Goal: Task Accomplishment & Management: Use online tool/utility

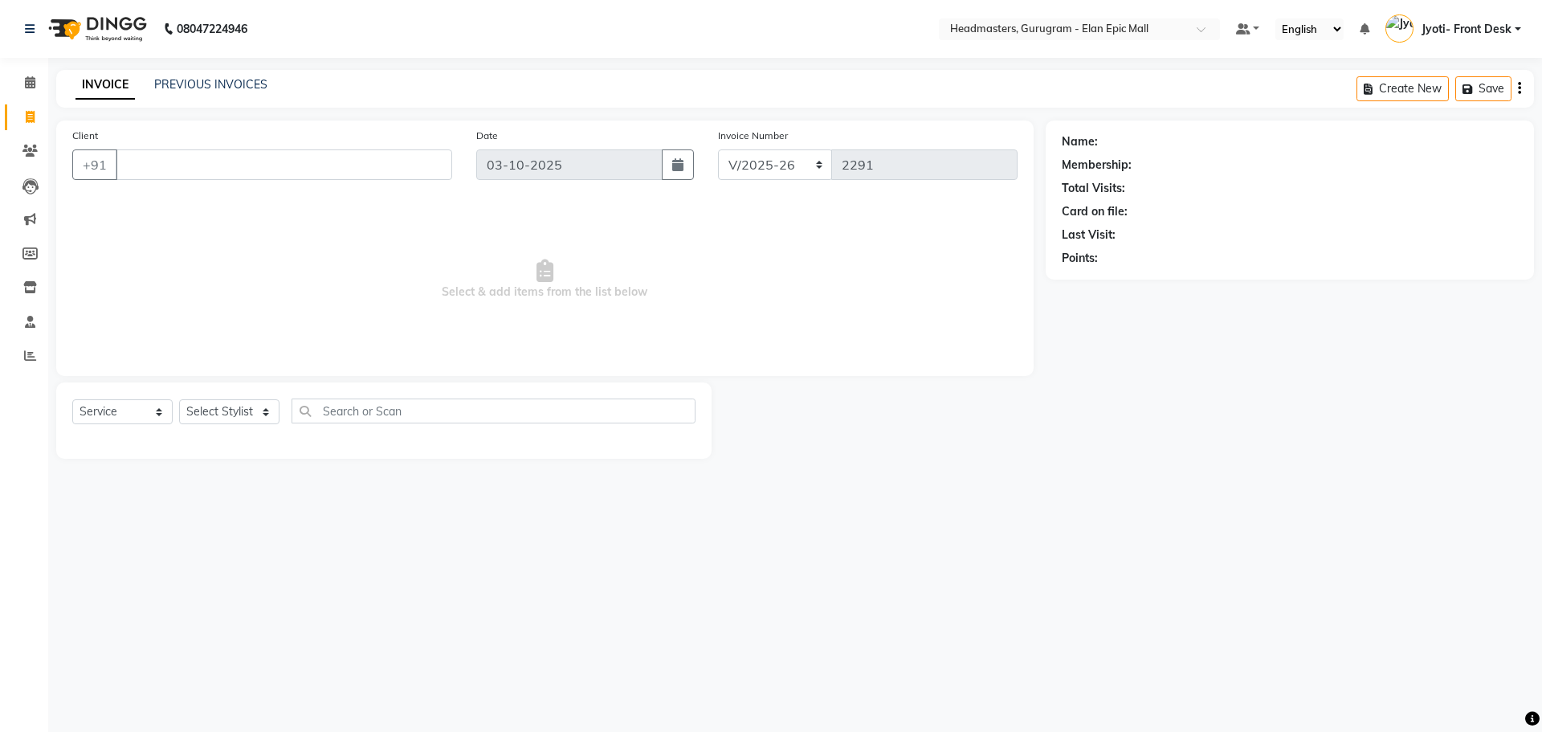
select select "7499"
select select "service"
click at [227, 415] on select "Select Stylist[PERSON_NAME][PERSON_NAME]n[PERSON_NAME]h Chetan Headmasters Isla…" at bounding box center [229, 411] width 100 height 25
select select "82695"
click at [179, 399] on select "Select Stylist[PERSON_NAME][PERSON_NAME]n[PERSON_NAME]h Chetan Headmasters Isla…" at bounding box center [229, 411] width 100 height 25
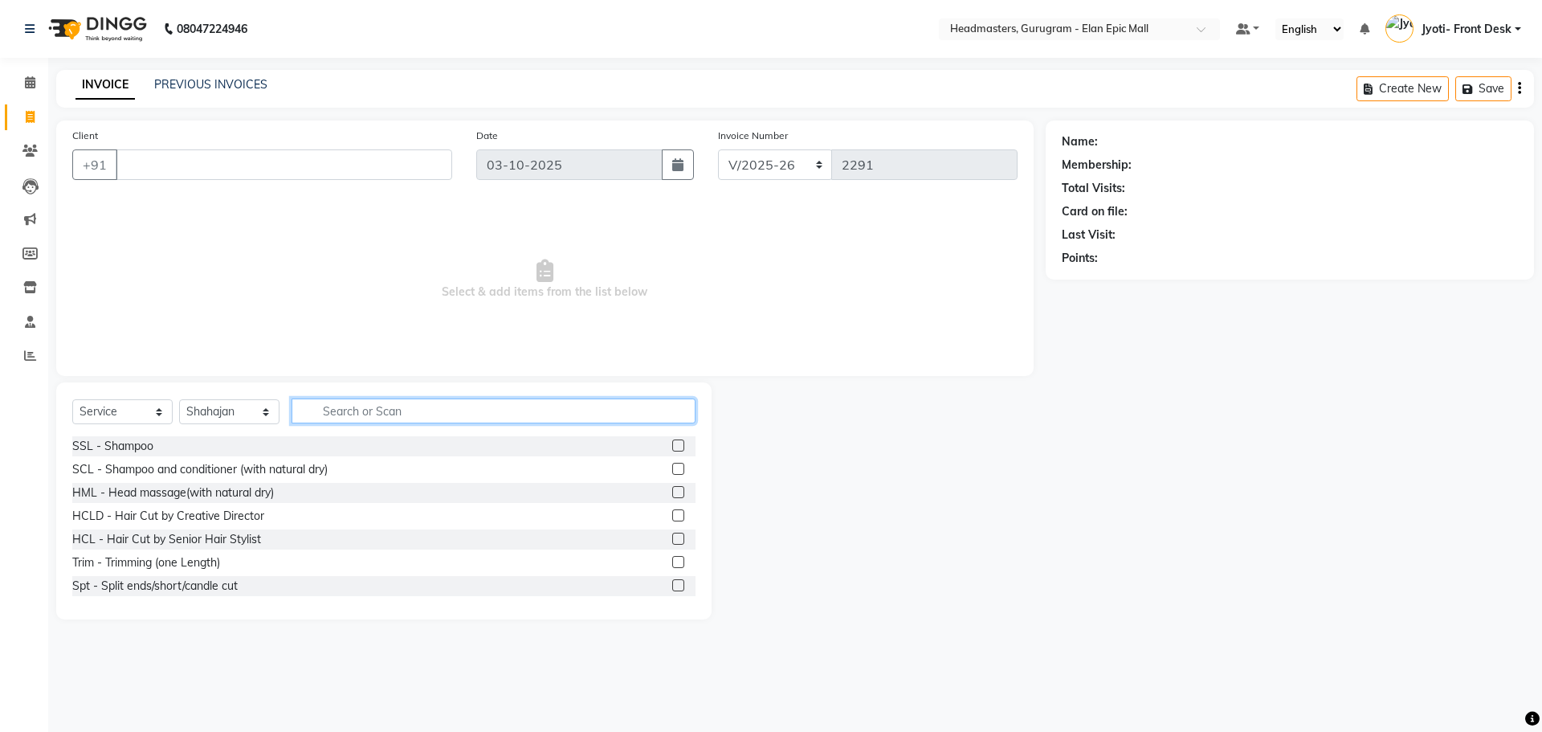
click at [377, 418] on input "text" at bounding box center [493, 410] width 404 height 25
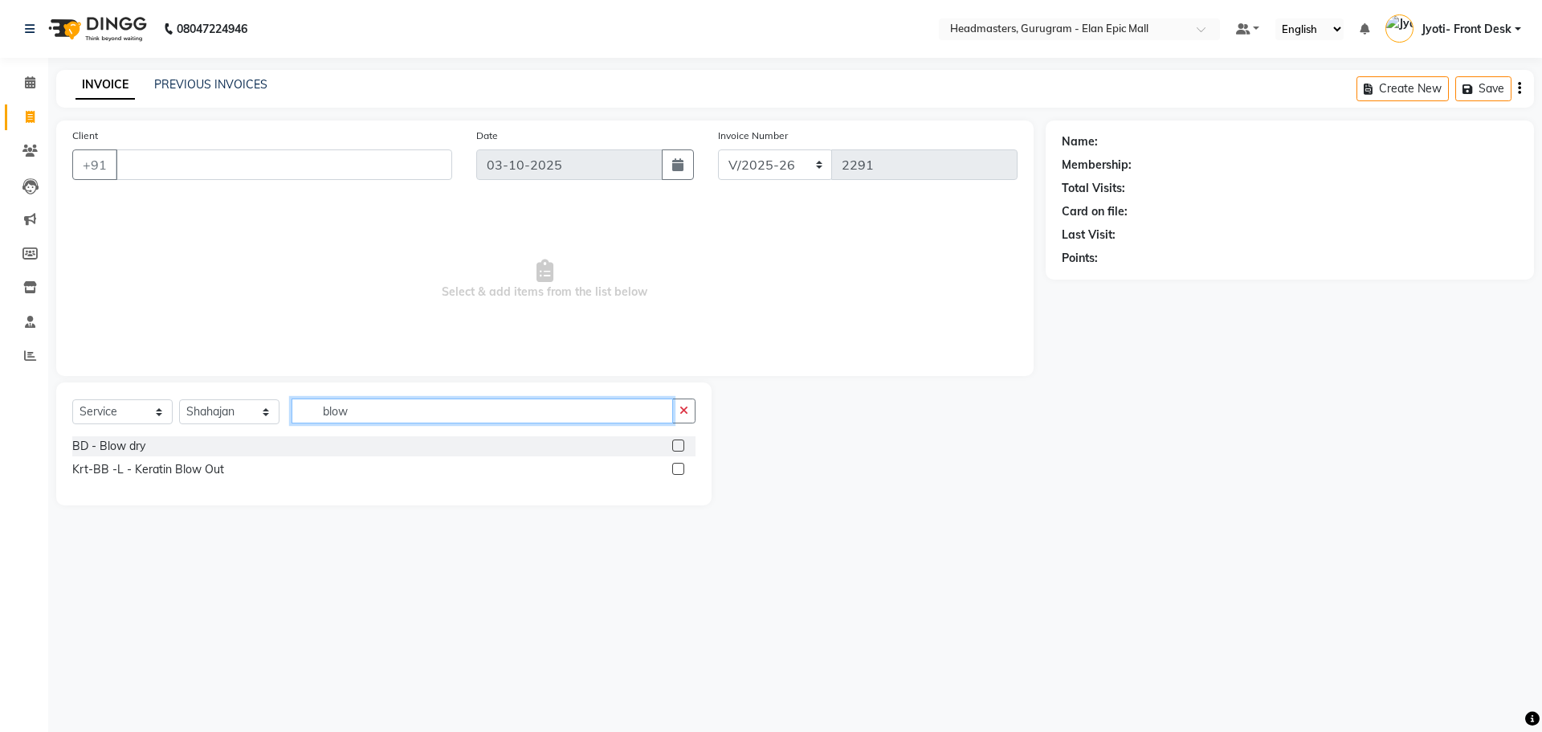
type input "blow"
click at [677, 446] on label at bounding box center [678, 445] width 12 height 12
click at [677, 446] on input "checkbox" at bounding box center [677, 446] width 10 height 10
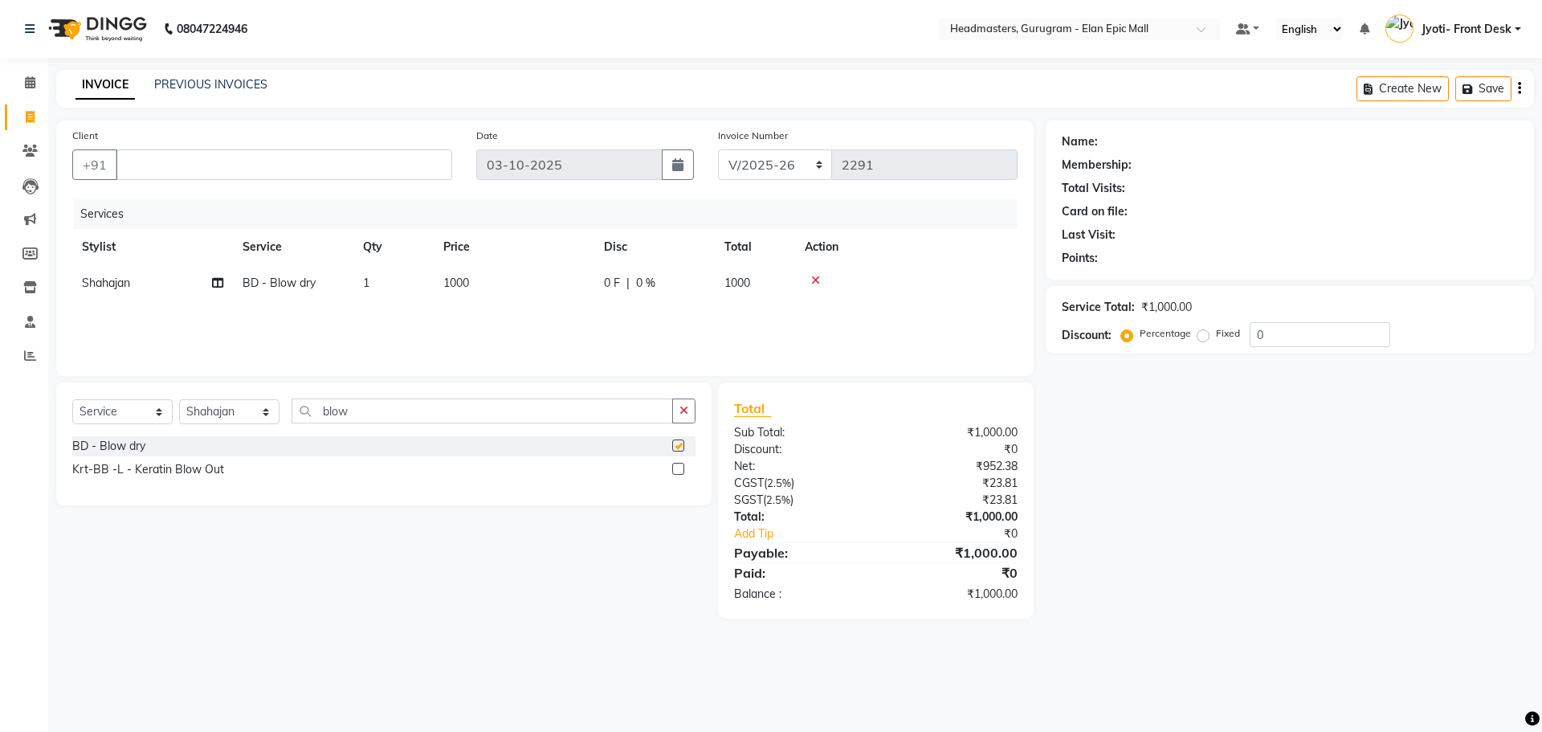
checkbox input "false"
click at [457, 283] on span "1000" at bounding box center [456, 282] width 26 height 14
select select "82695"
click at [540, 285] on input "1000" at bounding box center [589, 287] width 141 height 25
type input "1000"
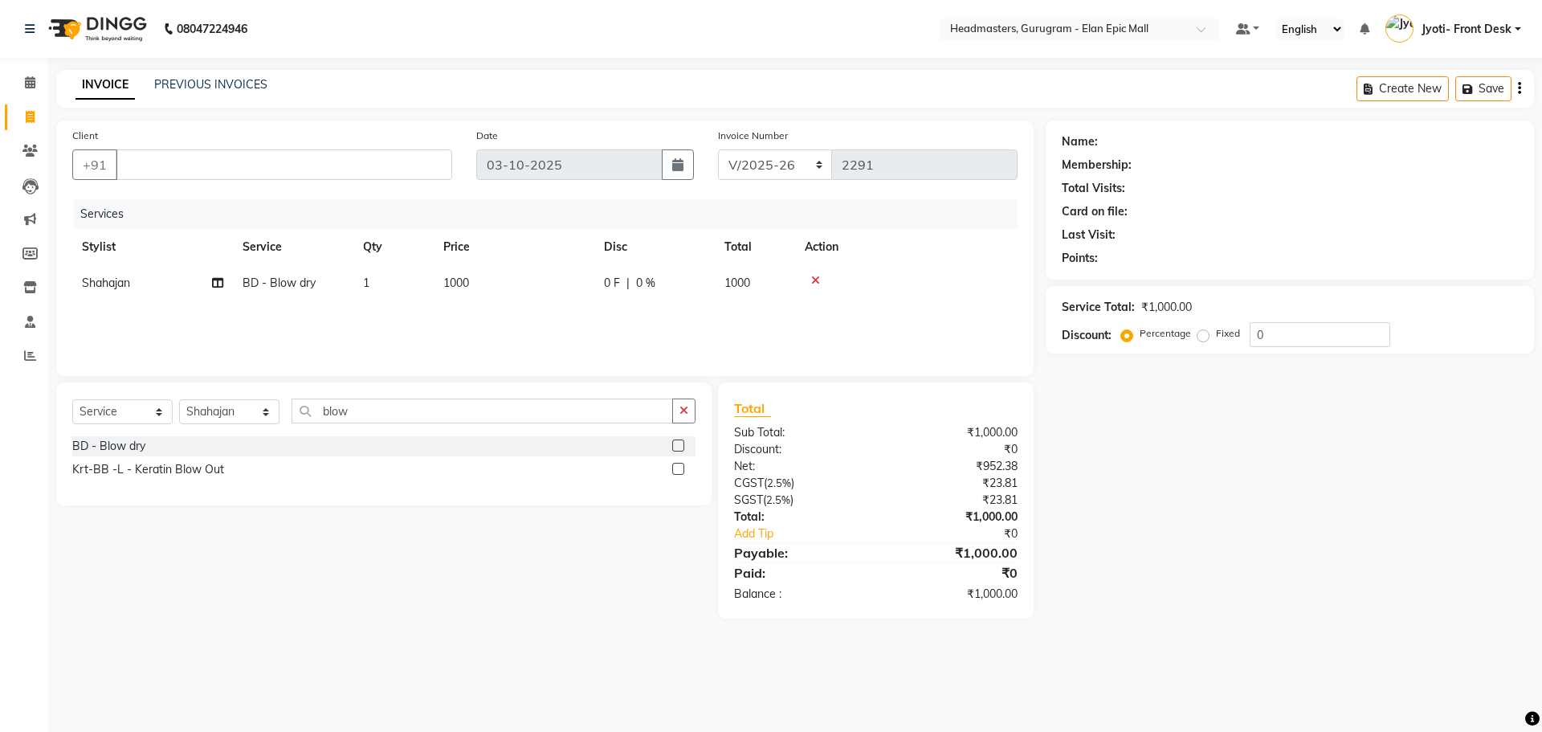
click at [114, 288] on span "Shahajan" at bounding box center [106, 282] width 48 height 14
select select "82695"
click at [129, 284] on select "[PERSON_NAME] [PERSON_NAME] [PERSON_NAME] Chetan Headmasters [DEMOGRAPHIC_DATA]…" at bounding box center [152, 287] width 141 height 25
select select "88166"
click at [537, 287] on input "1000" at bounding box center [589, 287] width 141 height 25
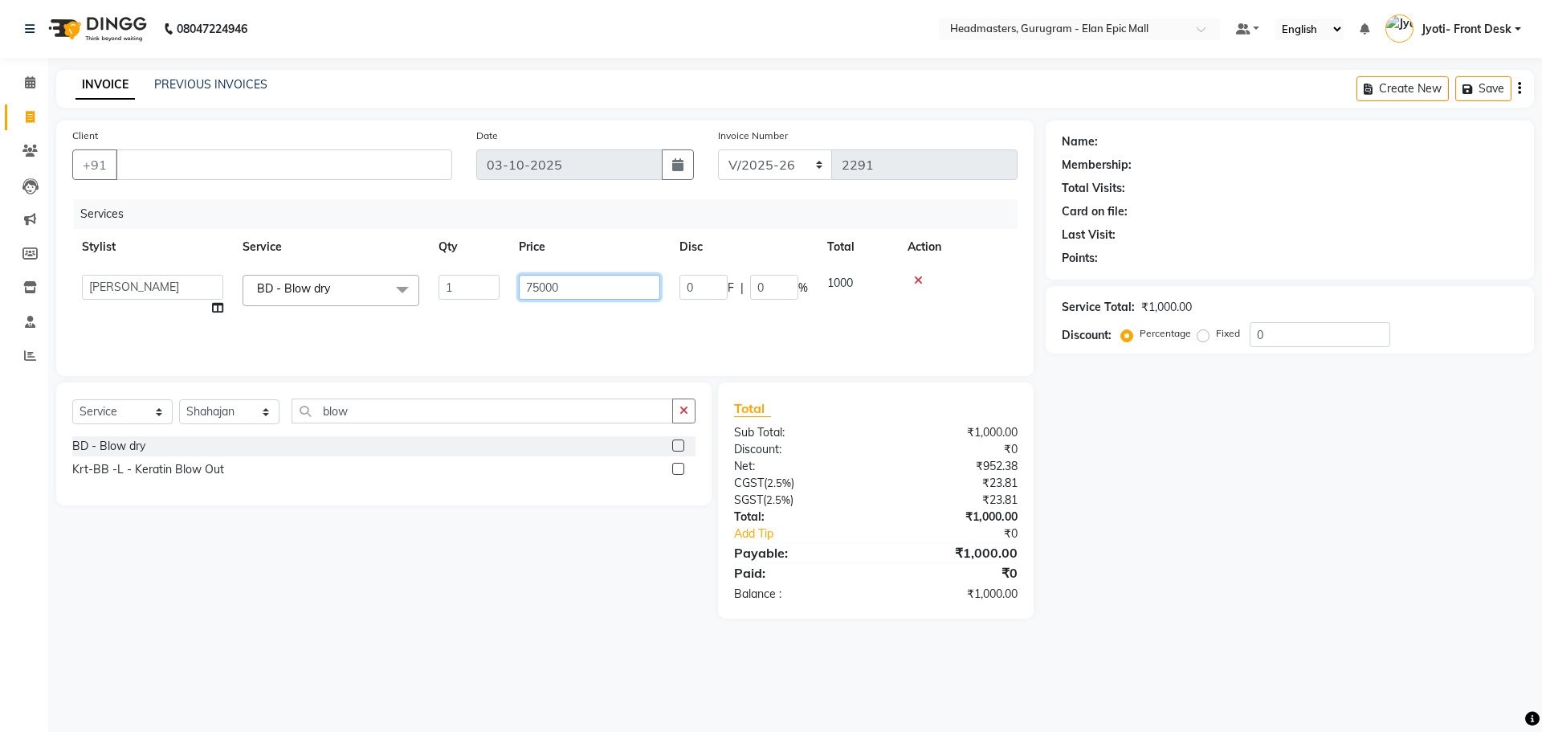
click at [583, 289] on input "75000" at bounding box center [589, 287] width 141 height 25
type input "750"
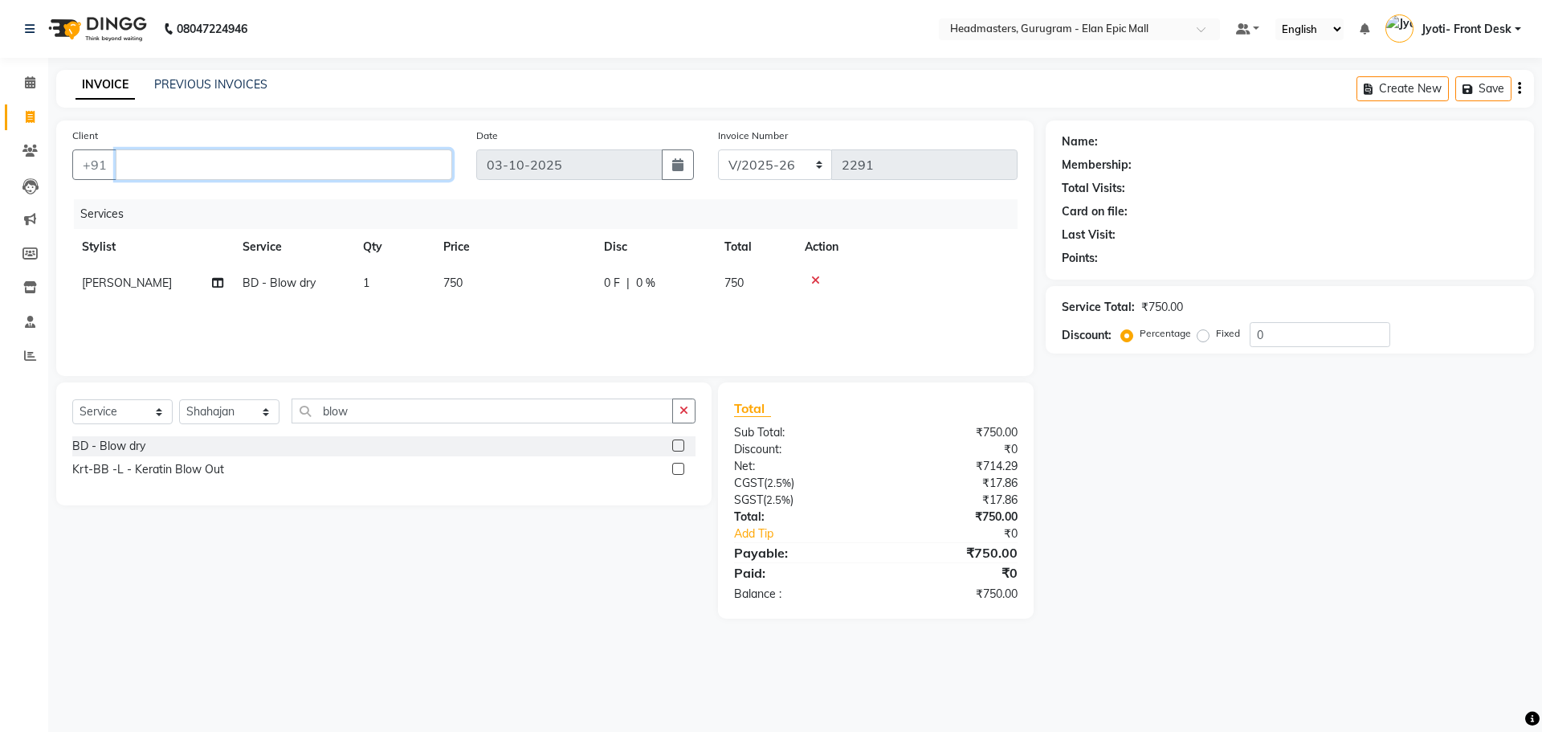
click at [308, 169] on input "Client" at bounding box center [284, 164] width 336 height 31
type input "96547585242"
click at [406, 167] on span "Add Client" at bounding box center [410, 165] width 63 height 16
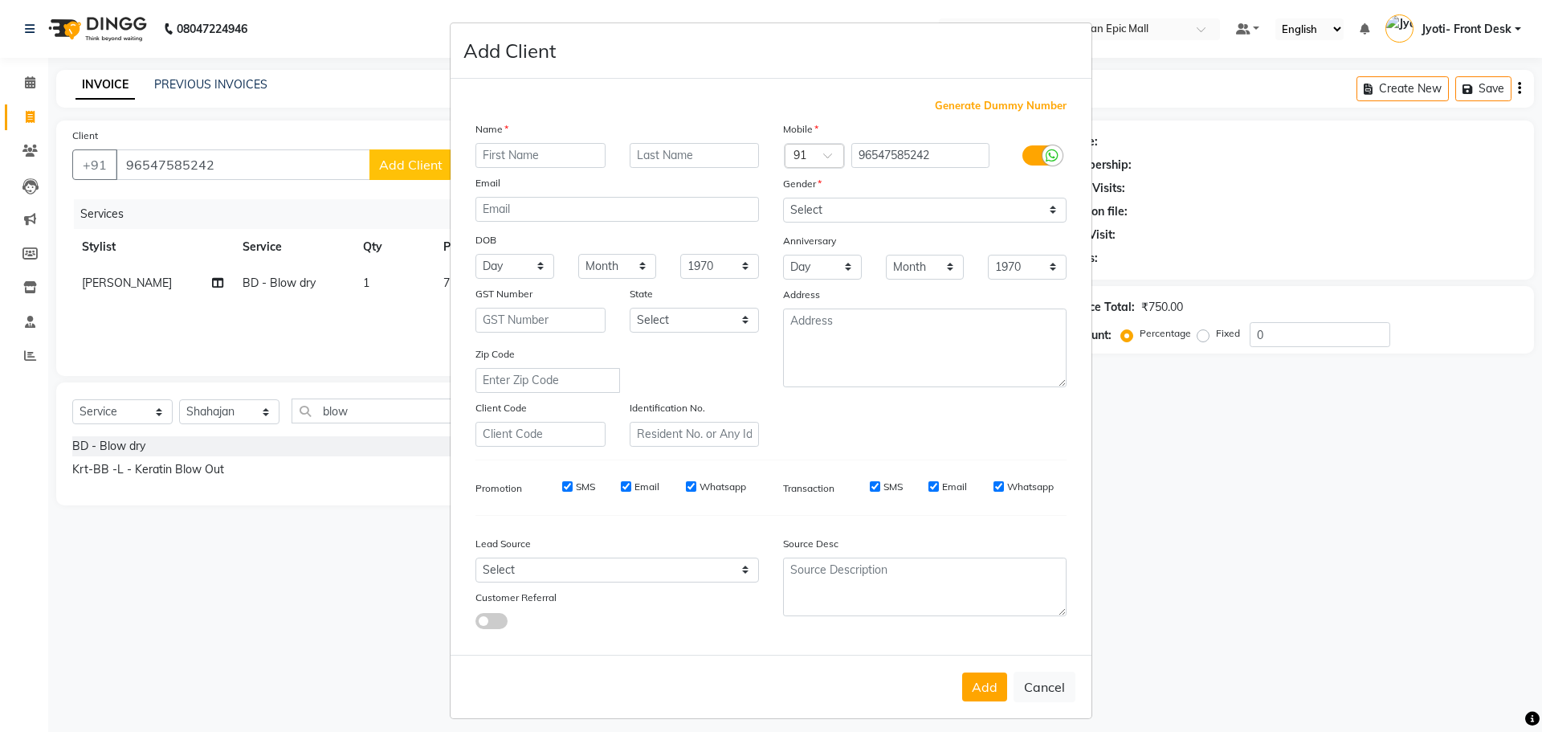
click at [561, 152] on input "text" at bounding box center [540, 155] width 130 height 25
type input "twinkle"
click at [824, 206] on select "Select [DEMOGRAPHIC_DATA] [DEMOGRAPHIC_DATA] Other Prefer Not To Say" at bounding box center [924, 210] width 283 height 25
select select "[DEMOGRAPHIC_DATA]"
click at [783, 198] on select "Select [DEMOGRAPHIC_DATA] [DEMOGRAPHIC_DATA] Other Prefer Not To Say" at bounding box center [924, 210] width 283 height 25
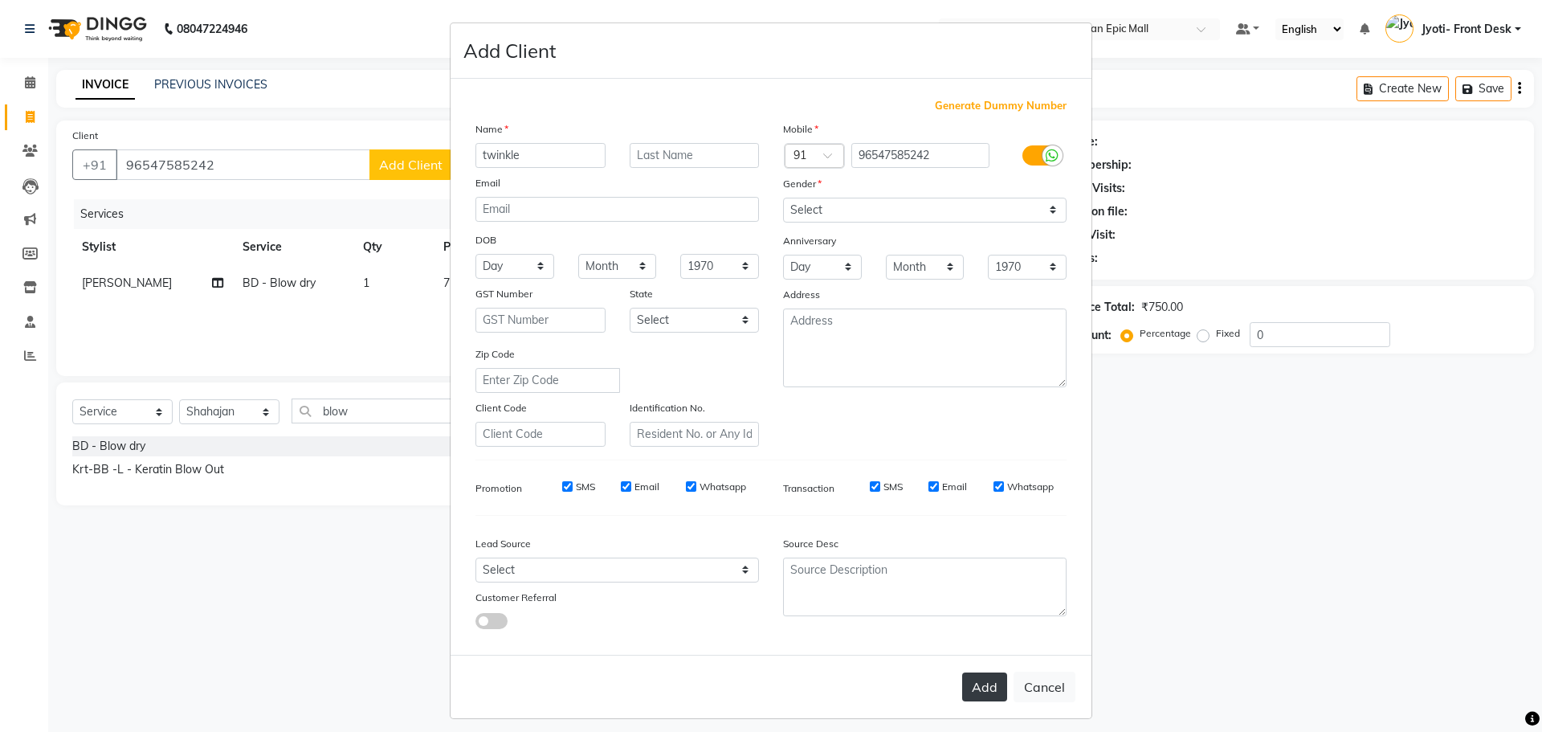
click at [986, 685] on button "Add" at bounding box center [984, 686] width 45 height 29
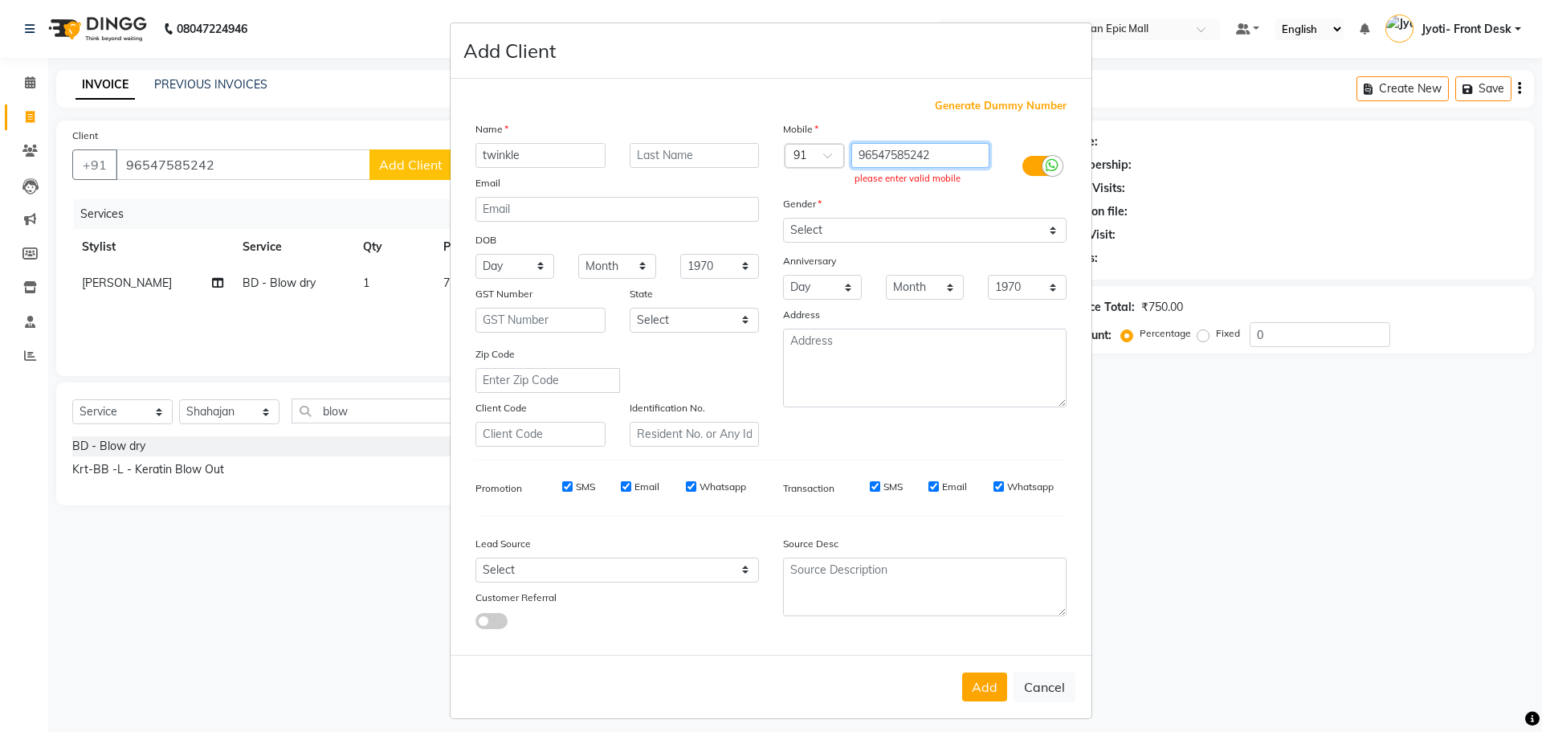
click at [917, 158] on input "96547585242" at bounding box center [920, 155] width 139 height 25
type input "9654758542"
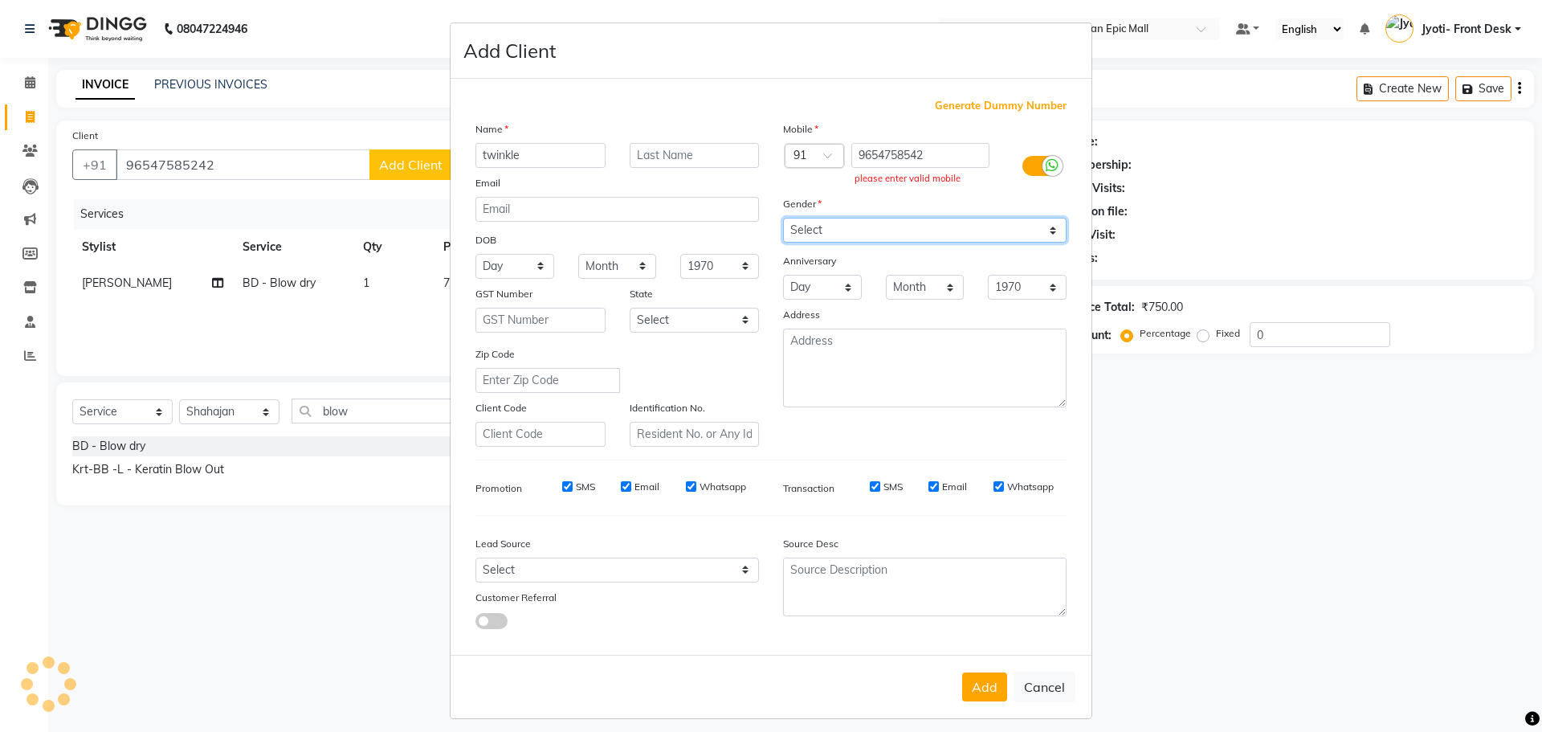
drag, startPoint x: 905, startPoint y: 226, endPoint x: 907, endPoint y: 234, distance: 8.2
click at [905, 226] on select "Select [DEMOGRAPHIC_DATA] [DEMOGRAPHIC_DATA] Other Prefer Not To Say" at bounding box center [924, 230] width 283 height 25
click at [783, 218] on select "Select [DEMOGRAPHIC_DATA] [DEMOGRAPHIC_DATA] Other Prefer Not To Say" at bounding box center [924, 230] width 283 height 25
click at [979, 690] on button "Add" at bounding box center [984, 686] width 45 height 29
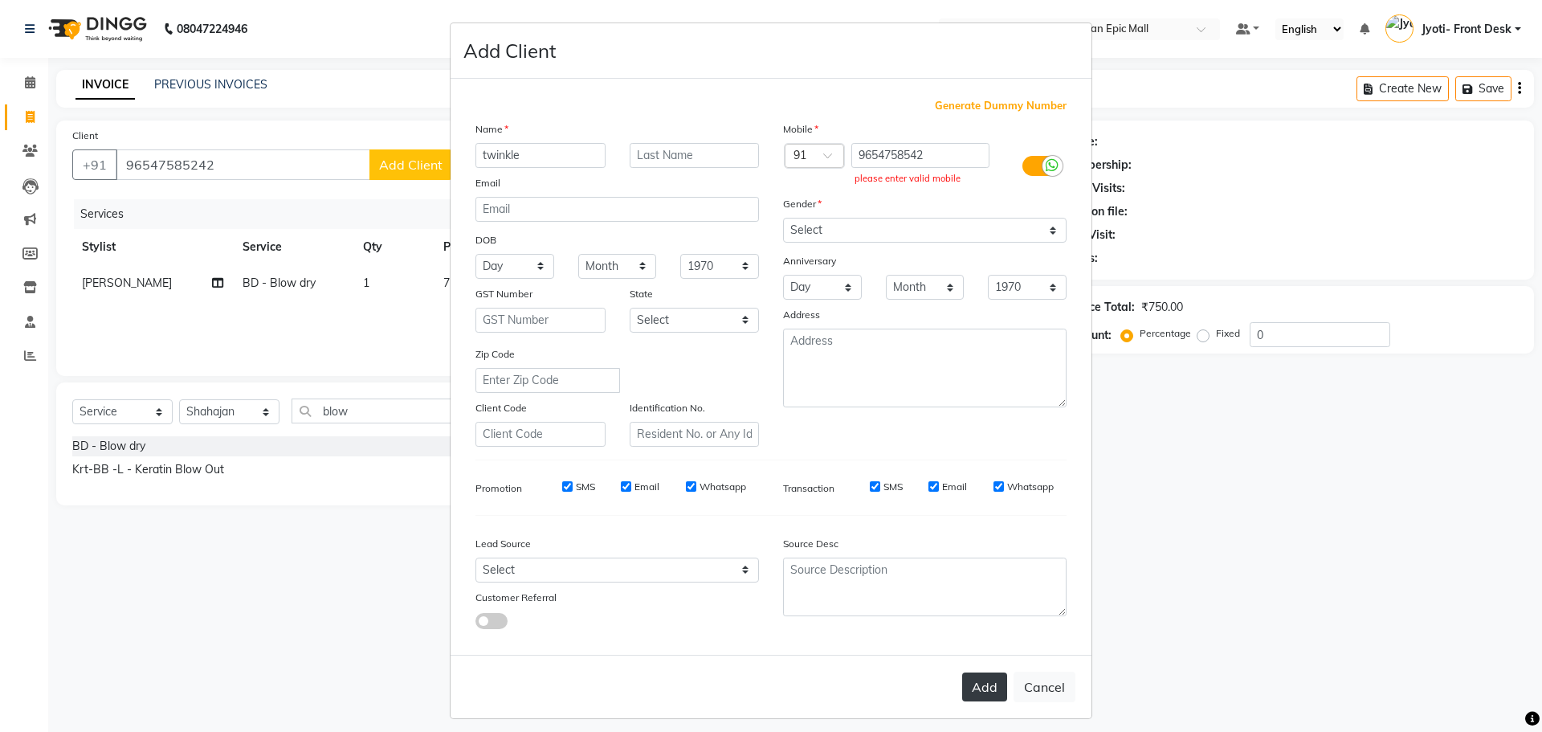
click at [979, 690] on button "Add" at bounding box center [984, 686] width 45 height 29
click at [1035, 687] on button "Cancel" at bounding box center [1044, 686] width 62 height 31
select select
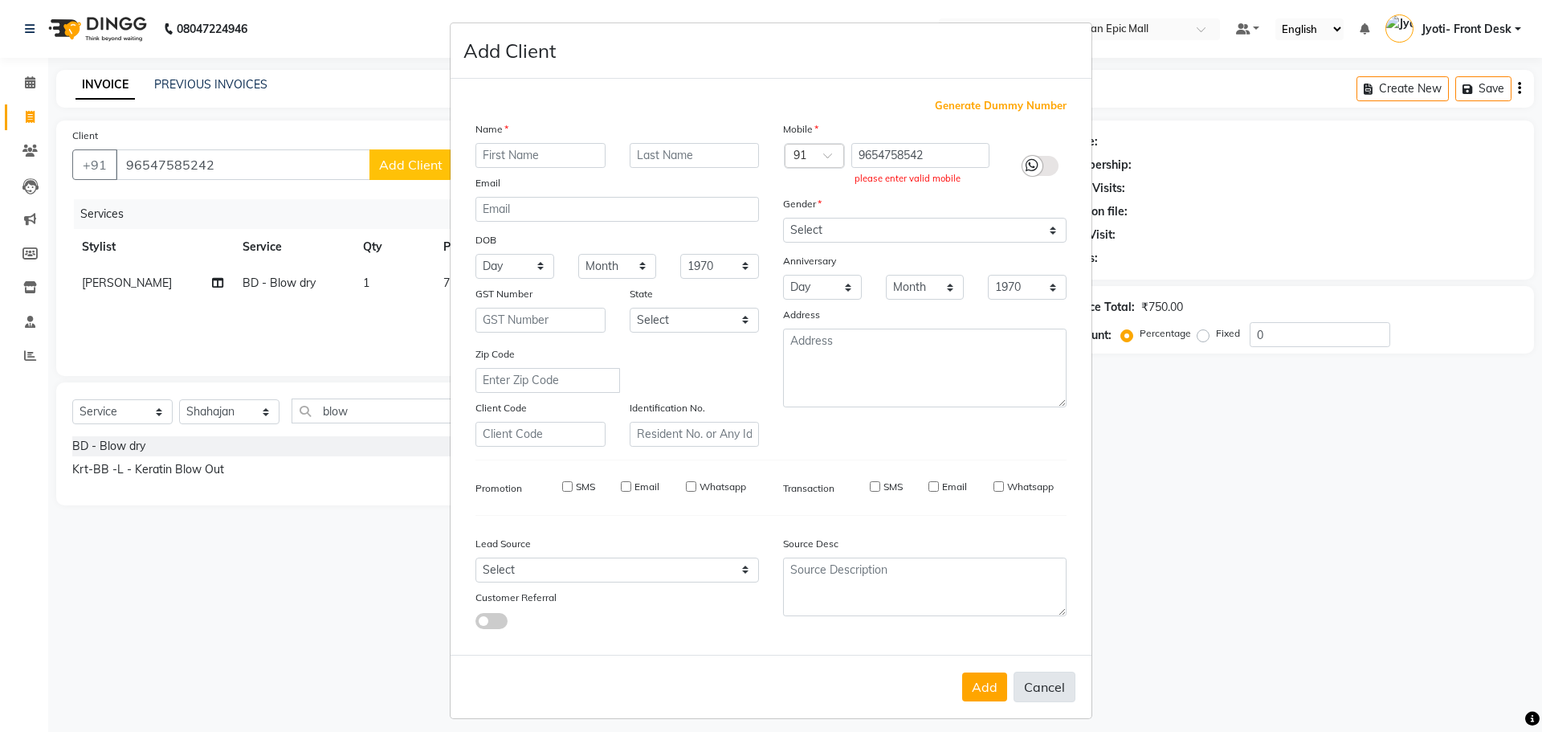
select select
checkbox input "false"
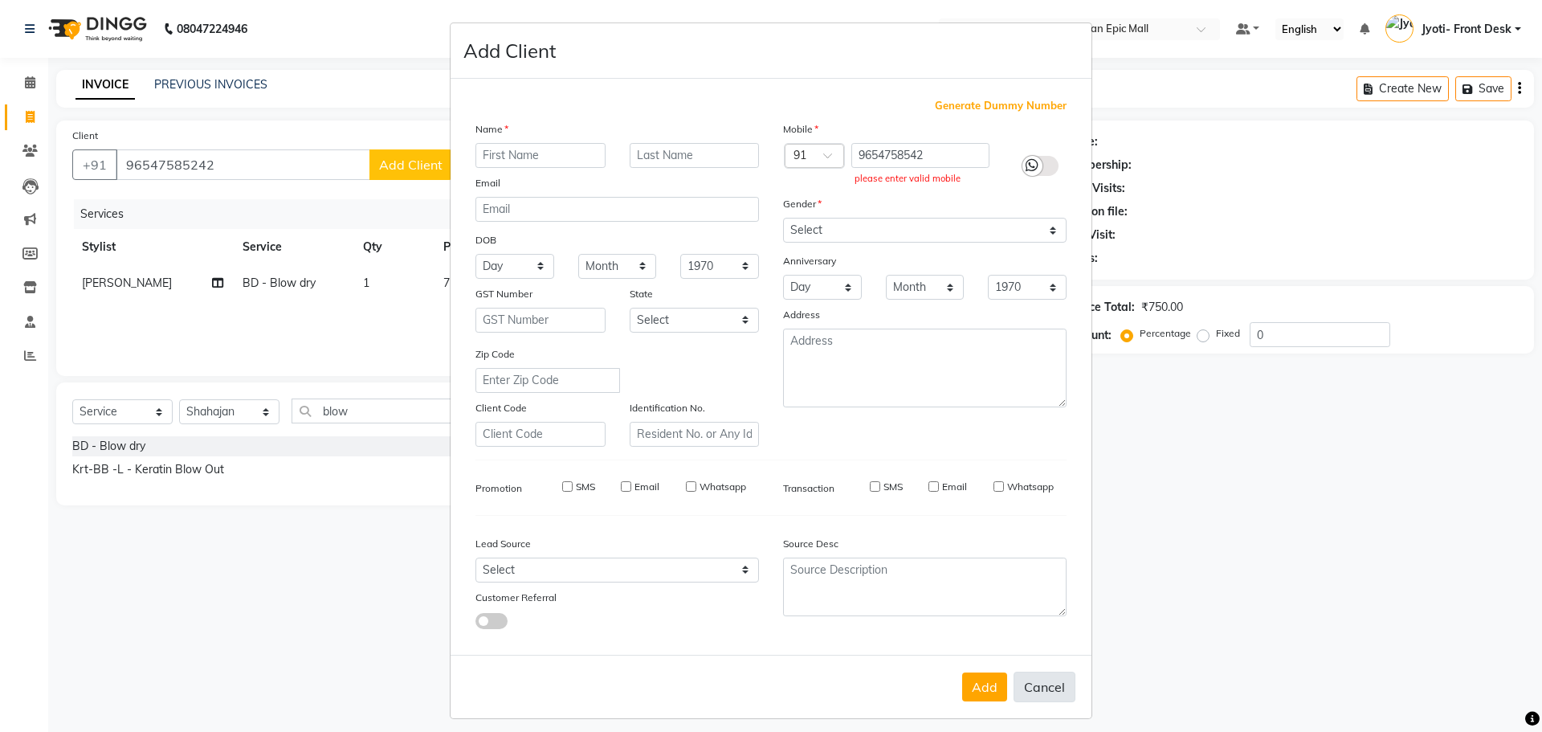
checkbox input "false"
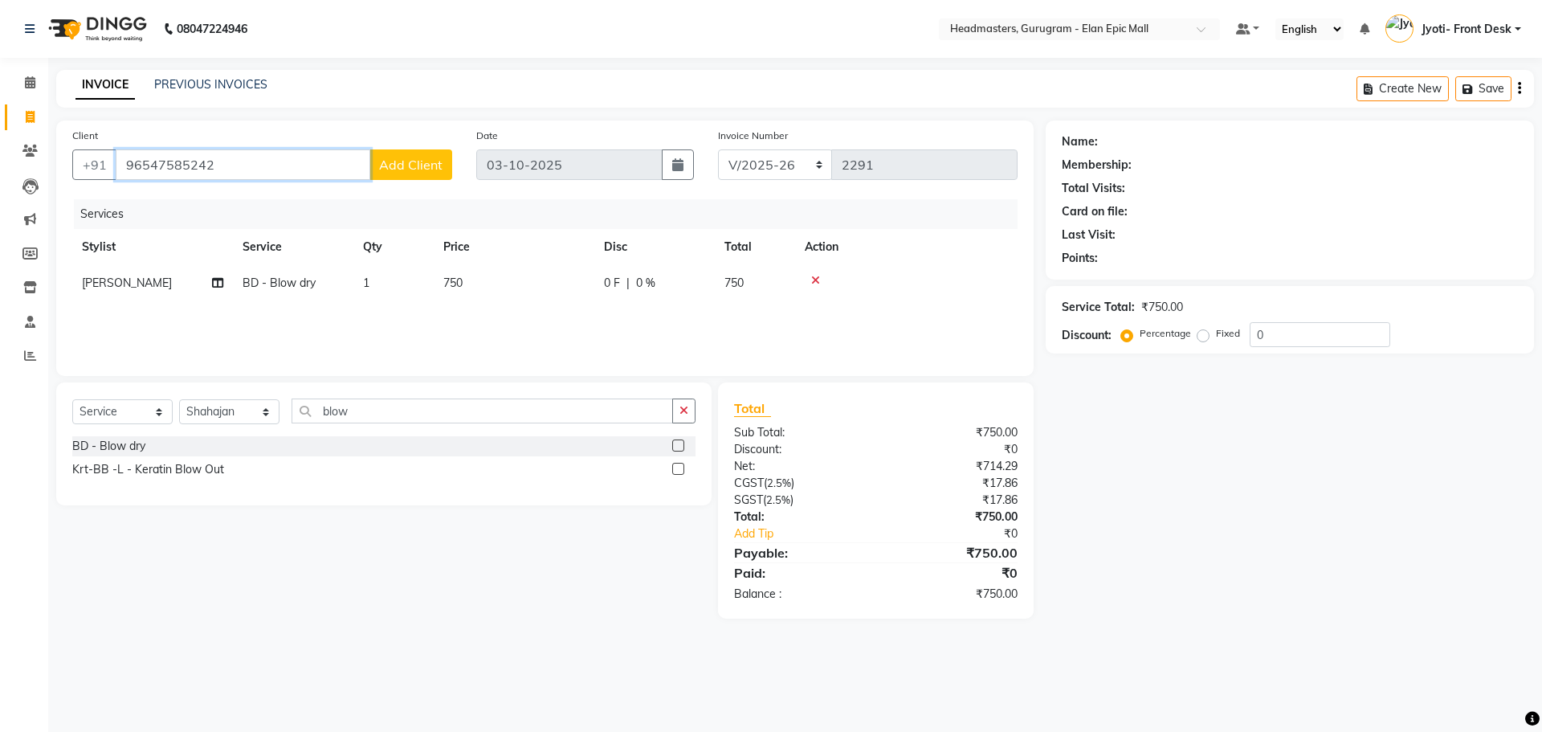
click at [197, 165] on input "96547585242" at bounding box center [243, 164] width 255 height 31
click at [217, 209] on span "9654758542" at bounding box center [224, 202] width 80 height 16
type input "9654758542"
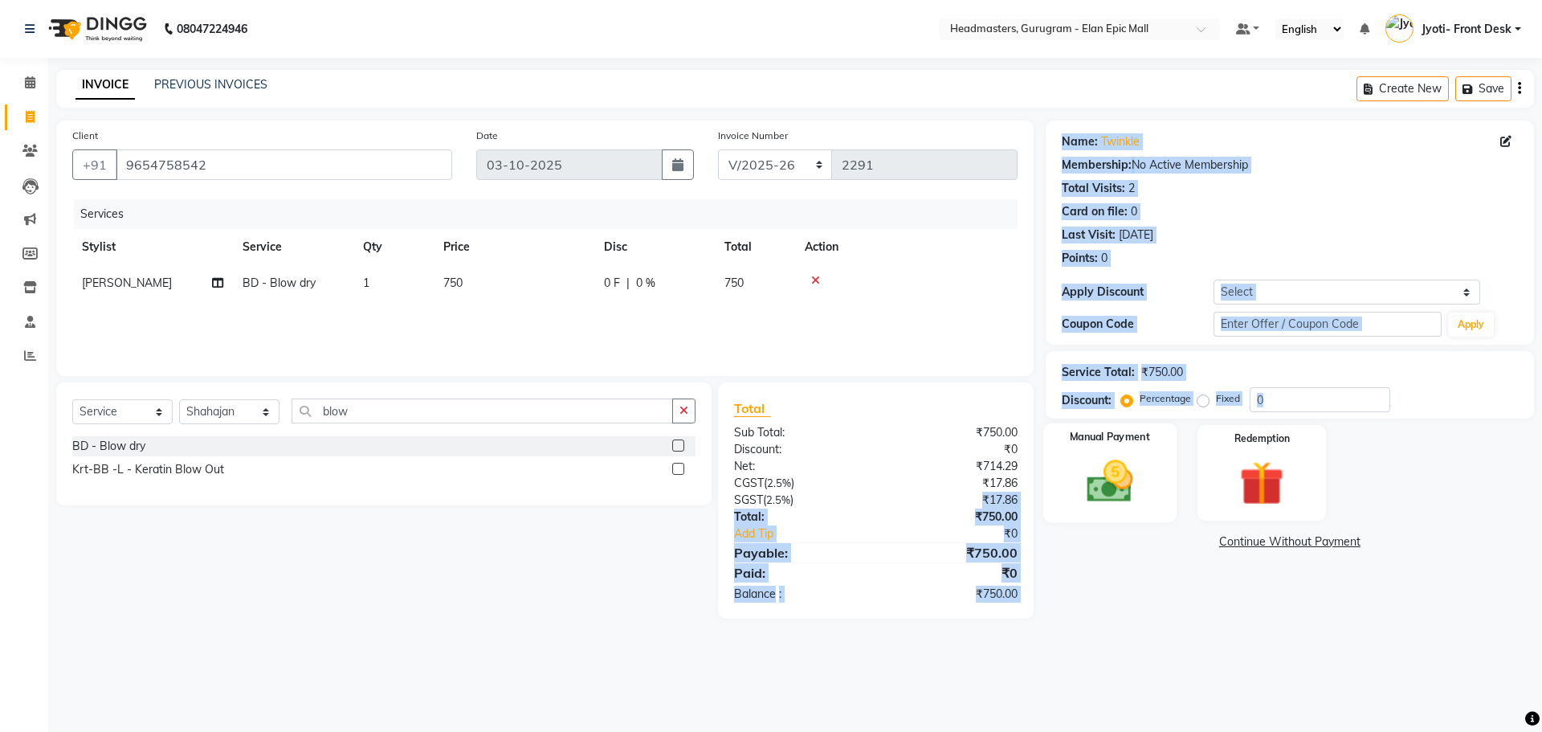
drag, startPoint x: 981, startPoint y: 496, endPoint x: 1107, endPoint y: 474, distance: 128.1
click at [1107, 474] on div "Client [PHONE_NUMBER] Date [DATE] Invoice Number RET/2025-26 V/[PHONE_NUMBER] S…" at bounding box center [795, 369] width 1502 height 498
click at [1107, 474] on img at bounding box center [1109, 481] width 75 height 53
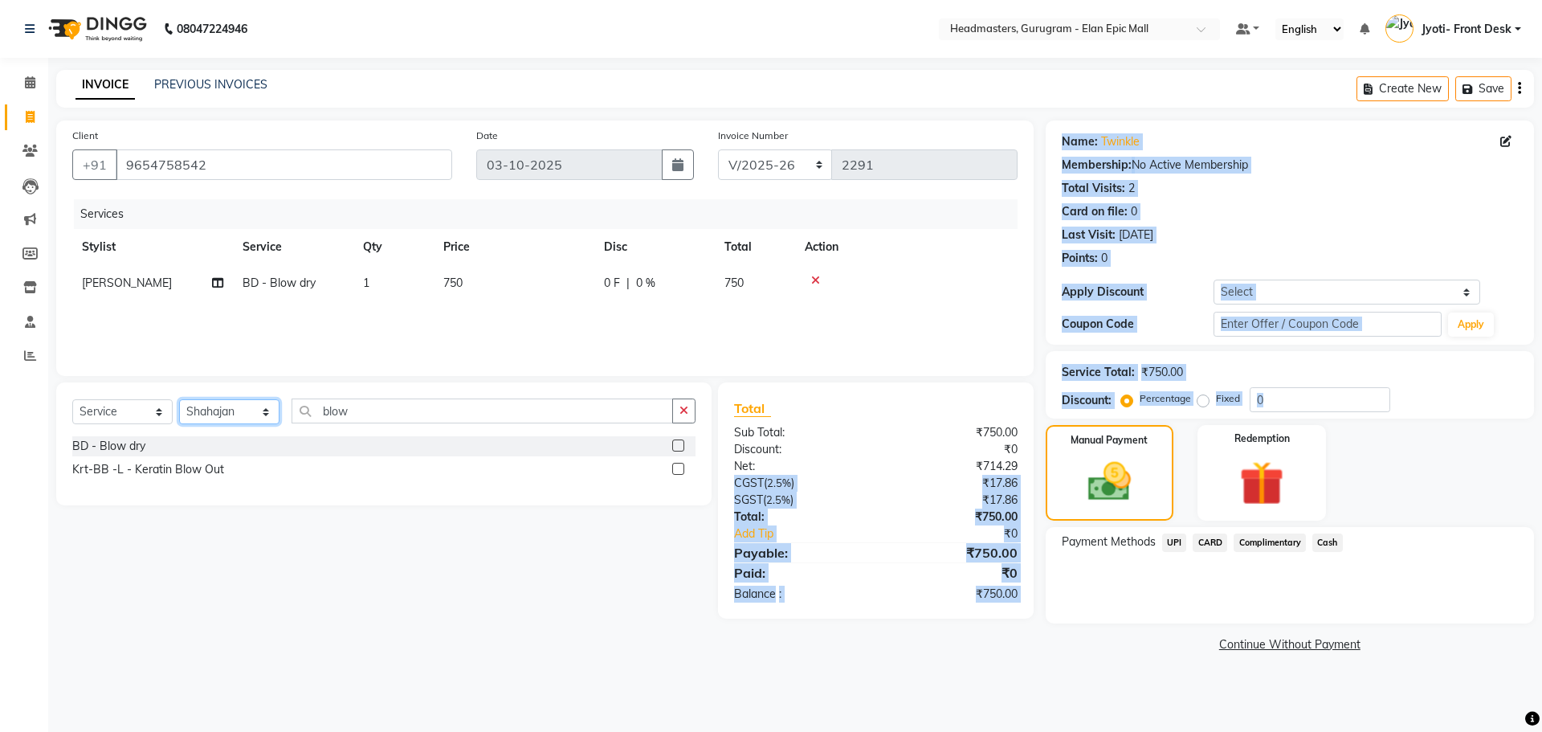
click at [260, 406] on select "Select Stylist[PERSON_NAME][PERSON_NAME]n[PERSON_NAME]h Chetan Headmasters Isla…" at bounding box center [229, 411] width 100 height 25
select select "88165"
click at [179, 399] on select "Select Stylist[PERSON_NAME][PERSON_NAME]n[PERSON_NAME]h Chetan Headmasters Isla…" at bounding box center [229, 411] width 100 height 25
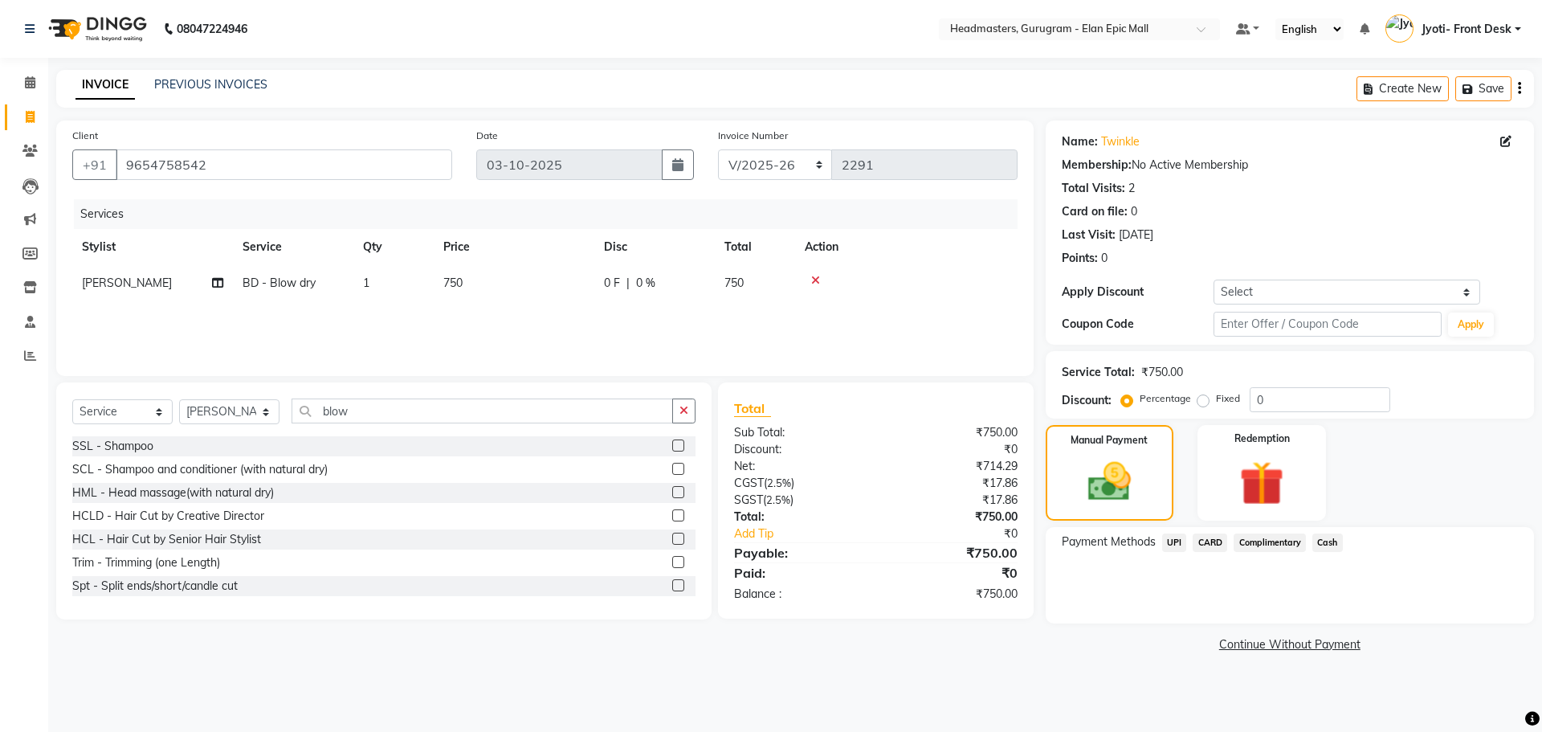
click at [450, 288] on td "750" at bounding box center [514, 283] width 161 height 36
select select "88166"
click at [534, 296] on input "750" at bounding box center [589, 287] width 141 height 25
click at [555, 287] on input "750" at bounding box center [589, 287] width 141 height 25
type input "7"
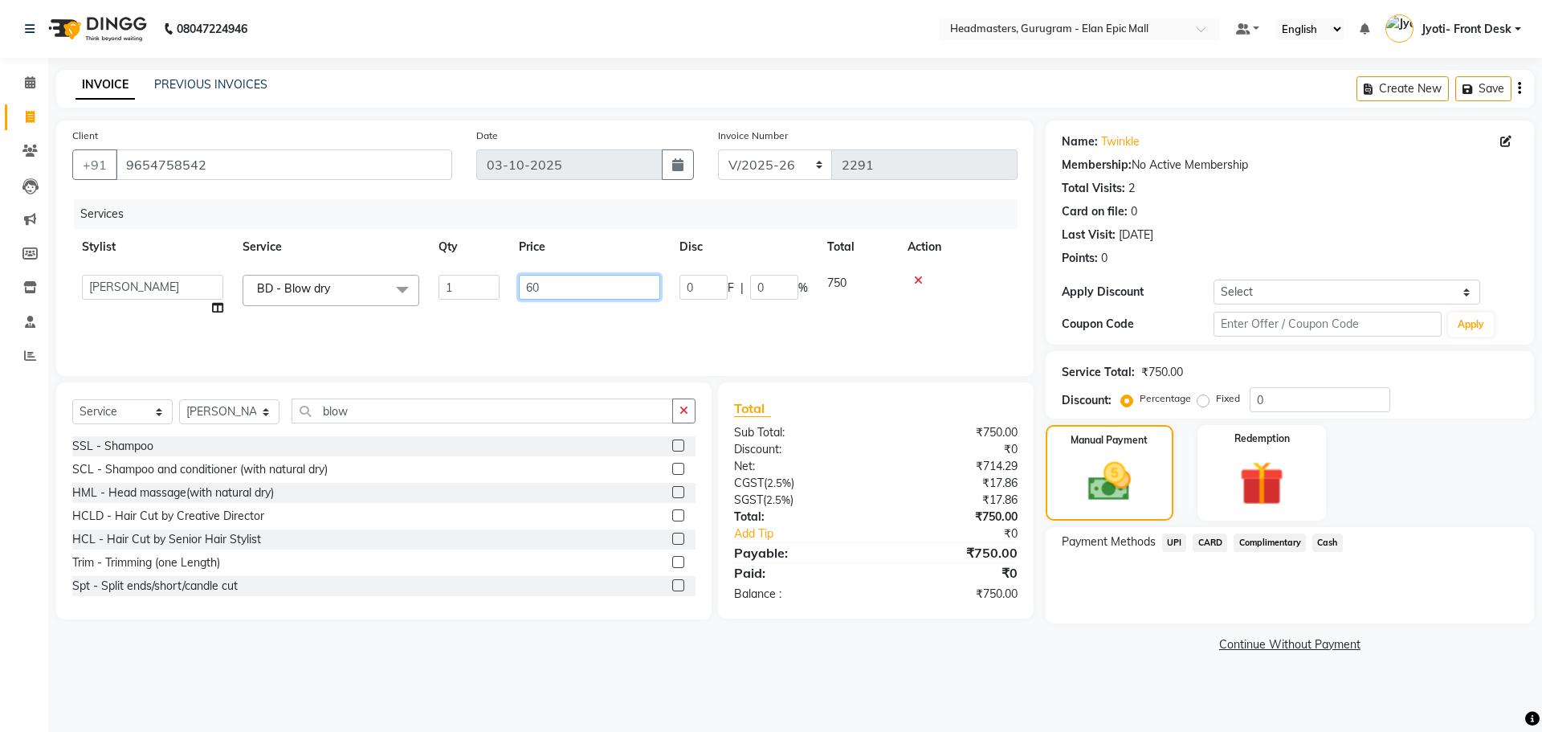
type input "600"
click at [1325, 540] on span "Cash" at bounding box center [1327, 542] width 31 height 18
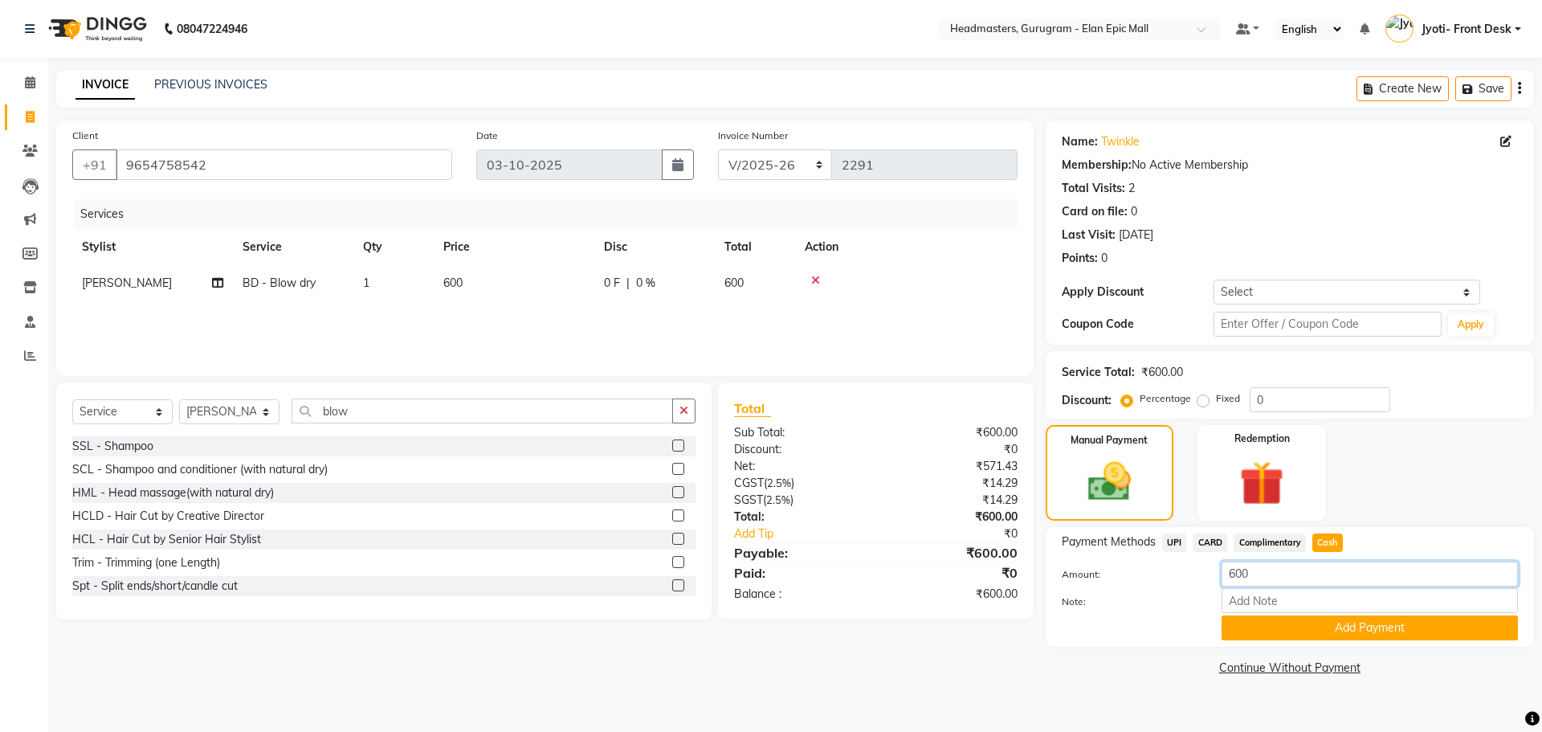
click at [1335, 574] on input "600" at bounding box center [1369, 573] width 296 height 25
type input "6"
drag, startPoint x: 1335, startPoint y: 574, endPoint x: 1201, endPoint y: 596, distance: 135.8
click at [1240, 605] on div "Amount: 500 Note: Add Payment" at bounding box center [1290, 600] width 456 height 79
type input "500"
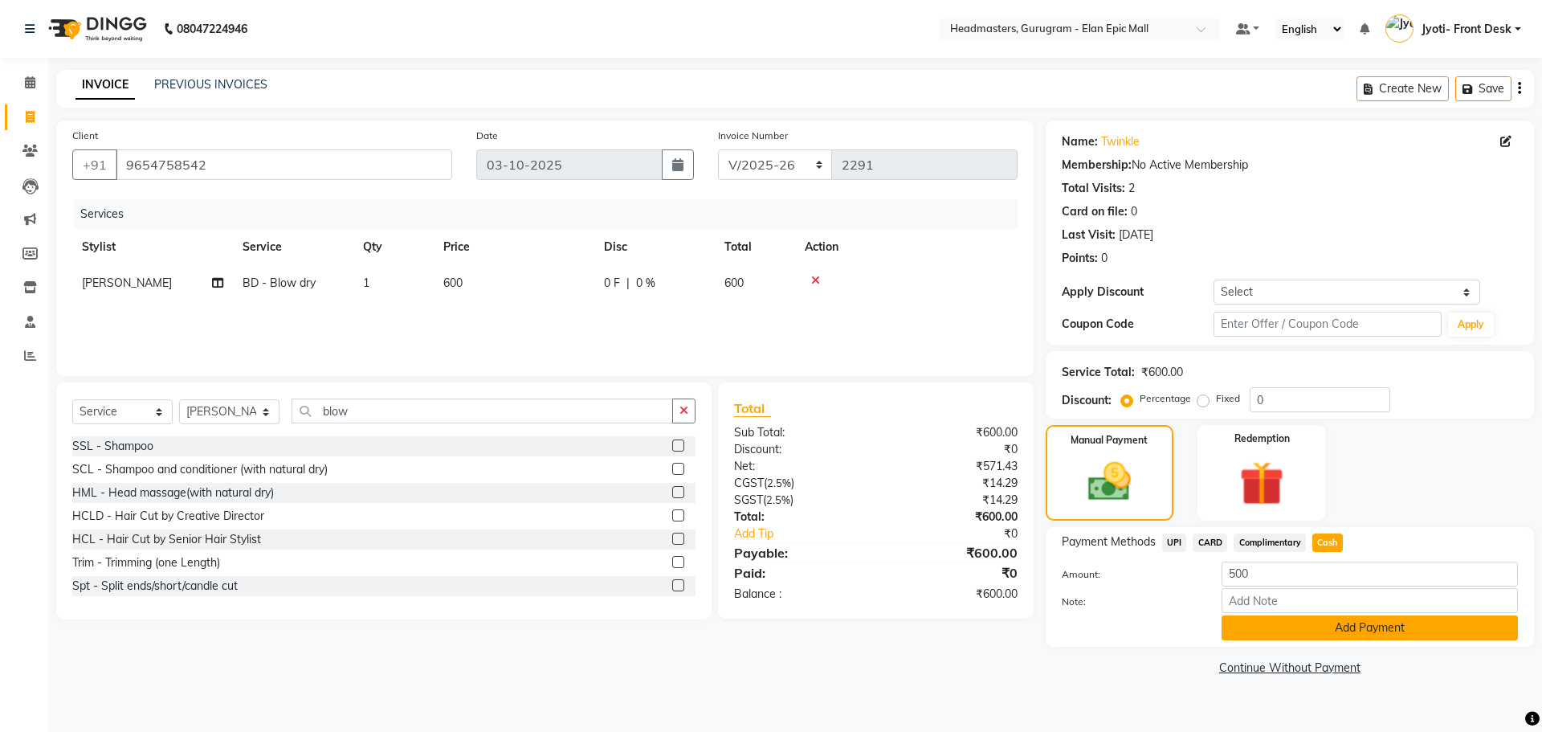
click at [1293, 636] on button "Add Payment" at bounding box center [1369, 627] width 296 height 25
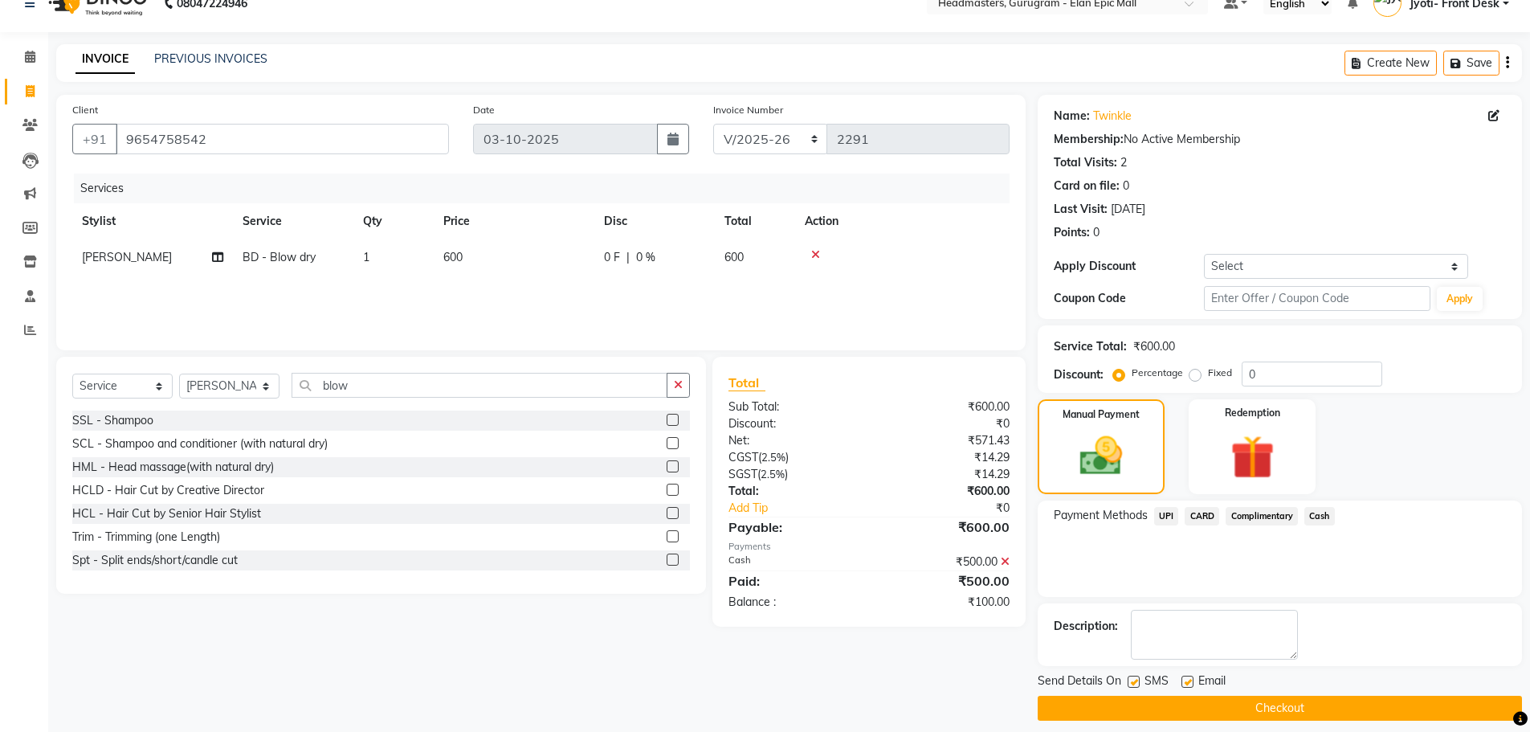
scroll to position [39, 0]
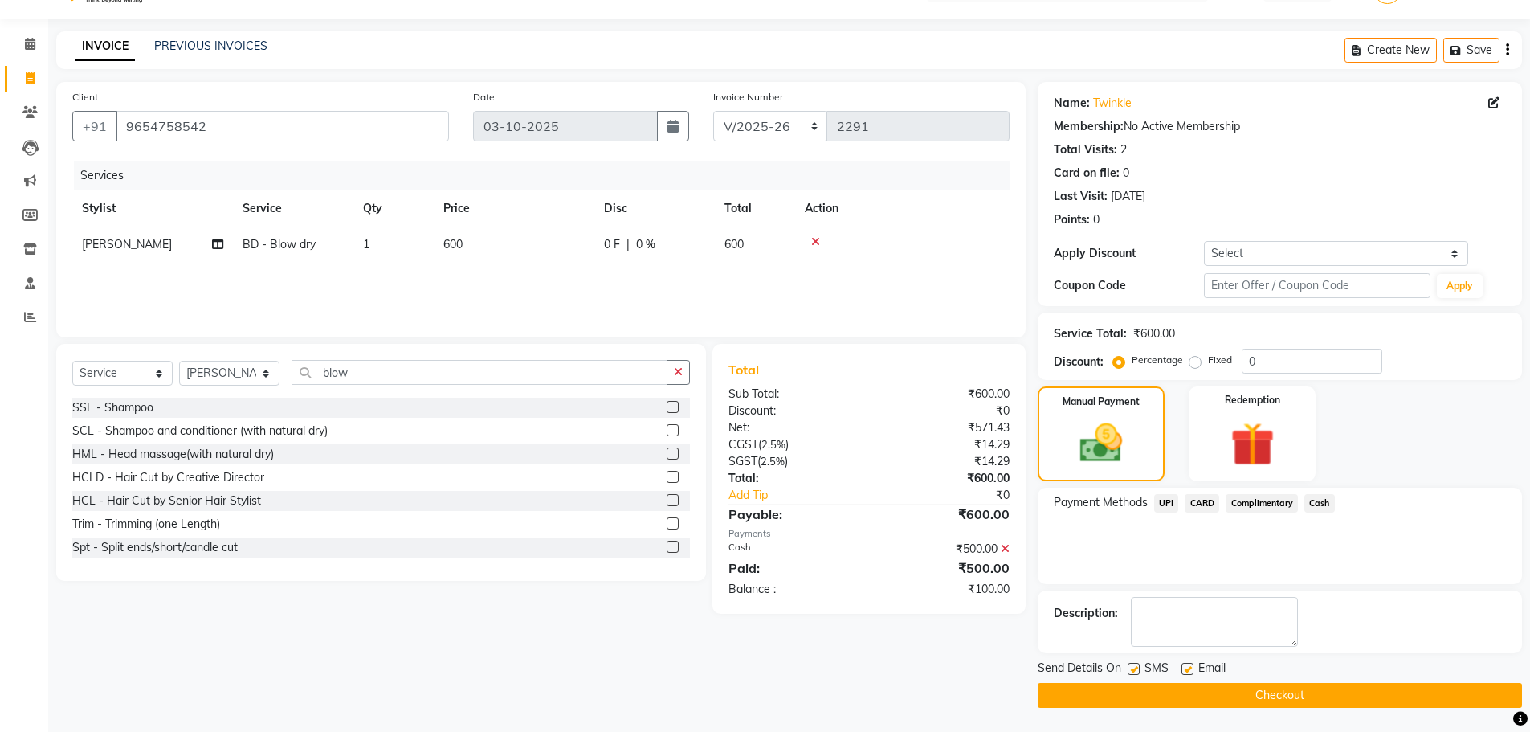
click at [1170, 508] on span "UPI" at bounding box center [1166, 503] width 25 height 18
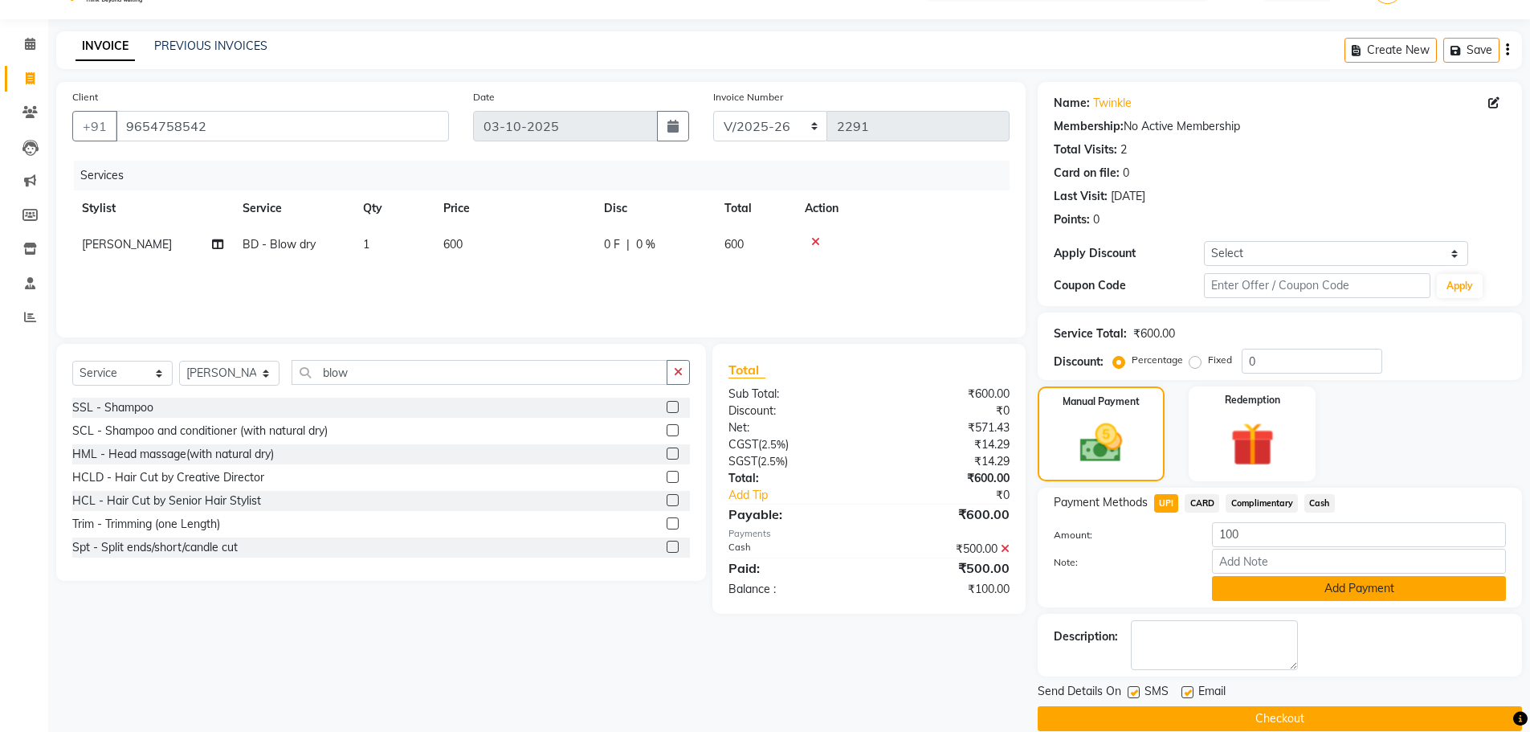
click at [1279, 593] on button "Add Payment" at bounding box center [1359, 588] width 294 height 25
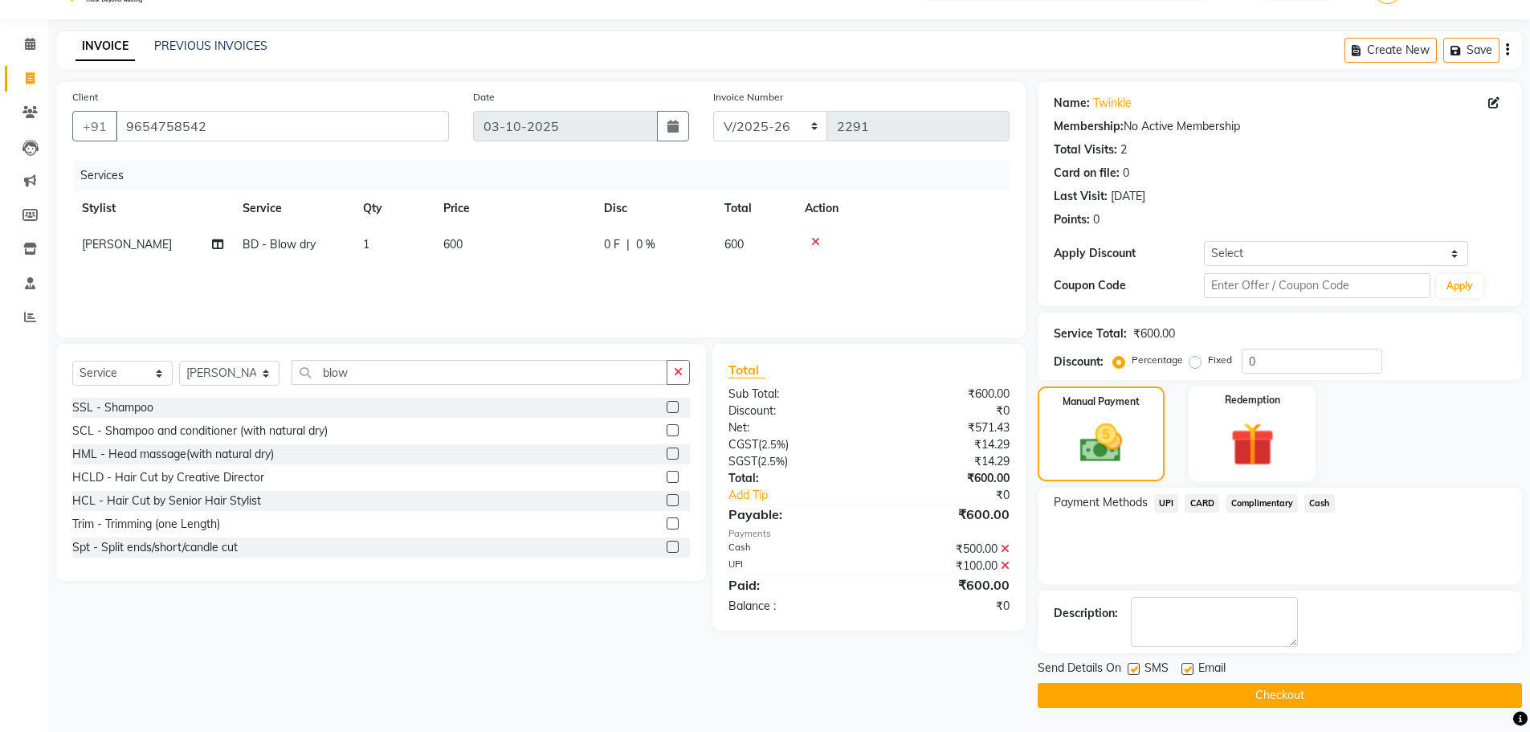
click at [1274, 692] on button "Checkout" at bounding box center [1279, 695] width 484 height 25
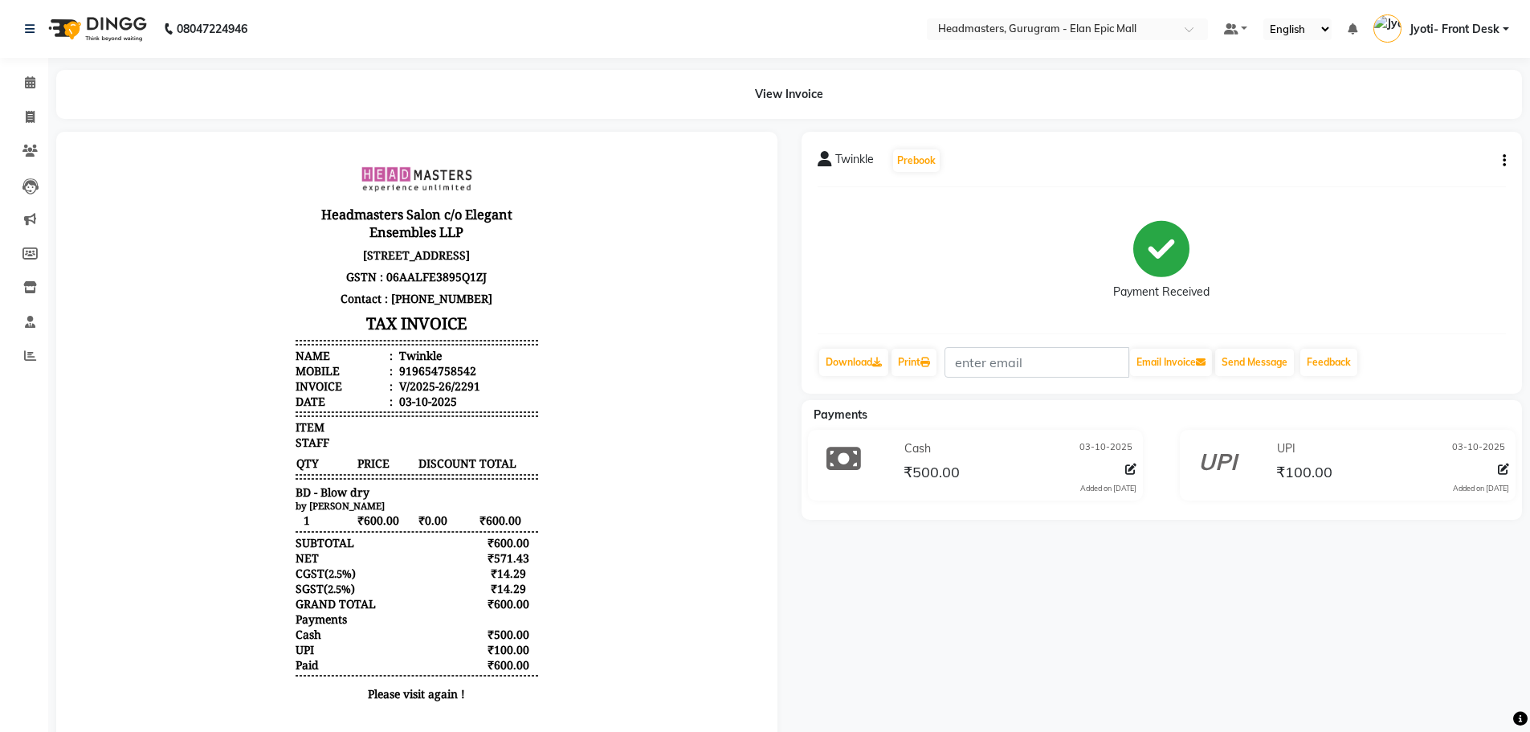
click at [1504, 161] on icon "button" at bounding box center [1503, 161] width 3 height 1
click at [1445, 174] on div "Edit Item Staff" at bounding box center [1424, 171] width 110 height 20
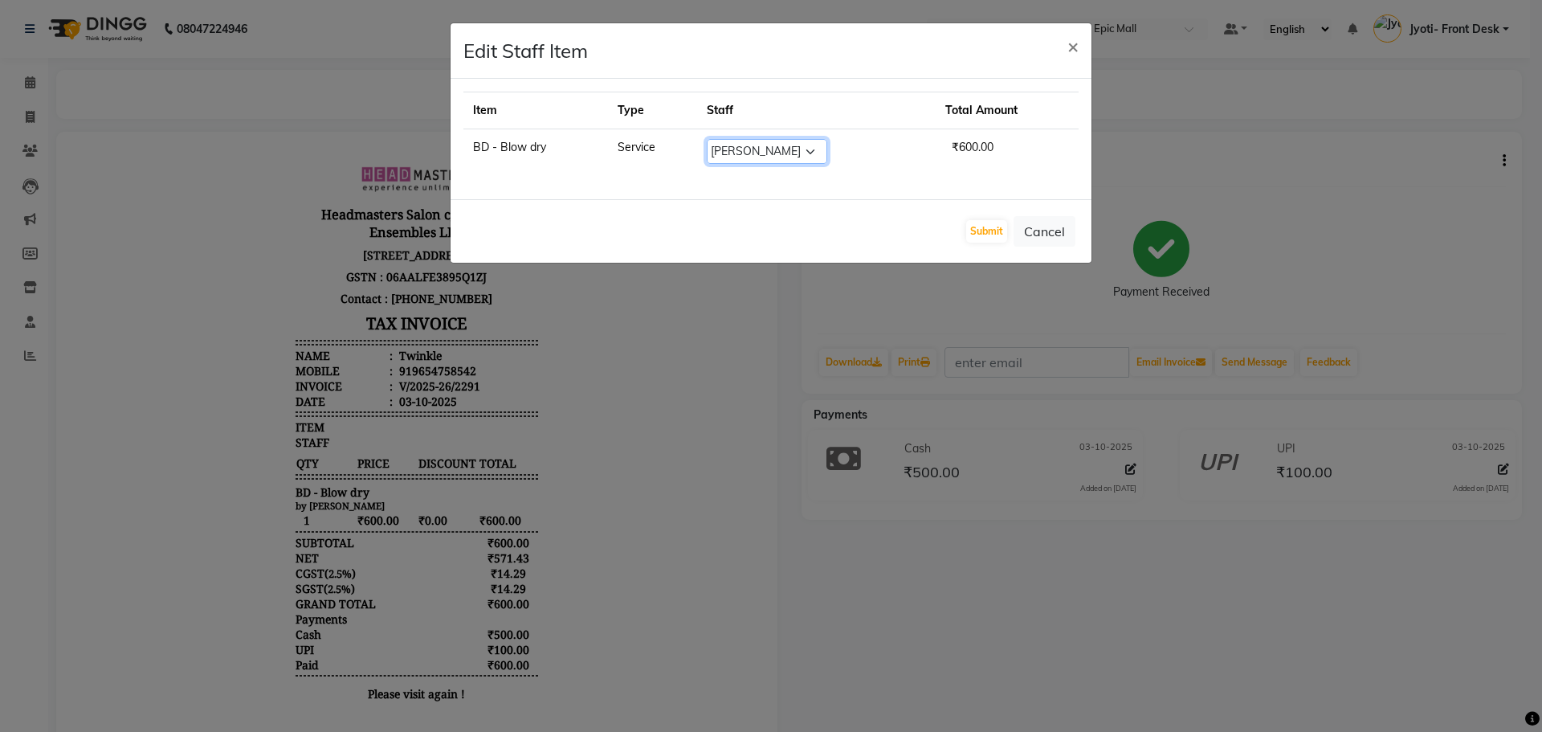
click at [813, 152] on select "Select [PERSON_NAME] [PERSON_NAME] [PERSON_NAME] Chetan Headmasters [DEMOGRAPHI…" at bounding box center [767, 151] width 120 height 25
select select "88165"
click at [714, 139] on select "Select [PERSON_NAME] [PERSON_NAME] [PERSON_NAME] Chetan Headmasters [DEMOGRAPHI…" at bounding box center [767, 151] width 120 height 25
click at [1005, 226] on button "Submit" at bounding box center [986, 231] width 41 height 22
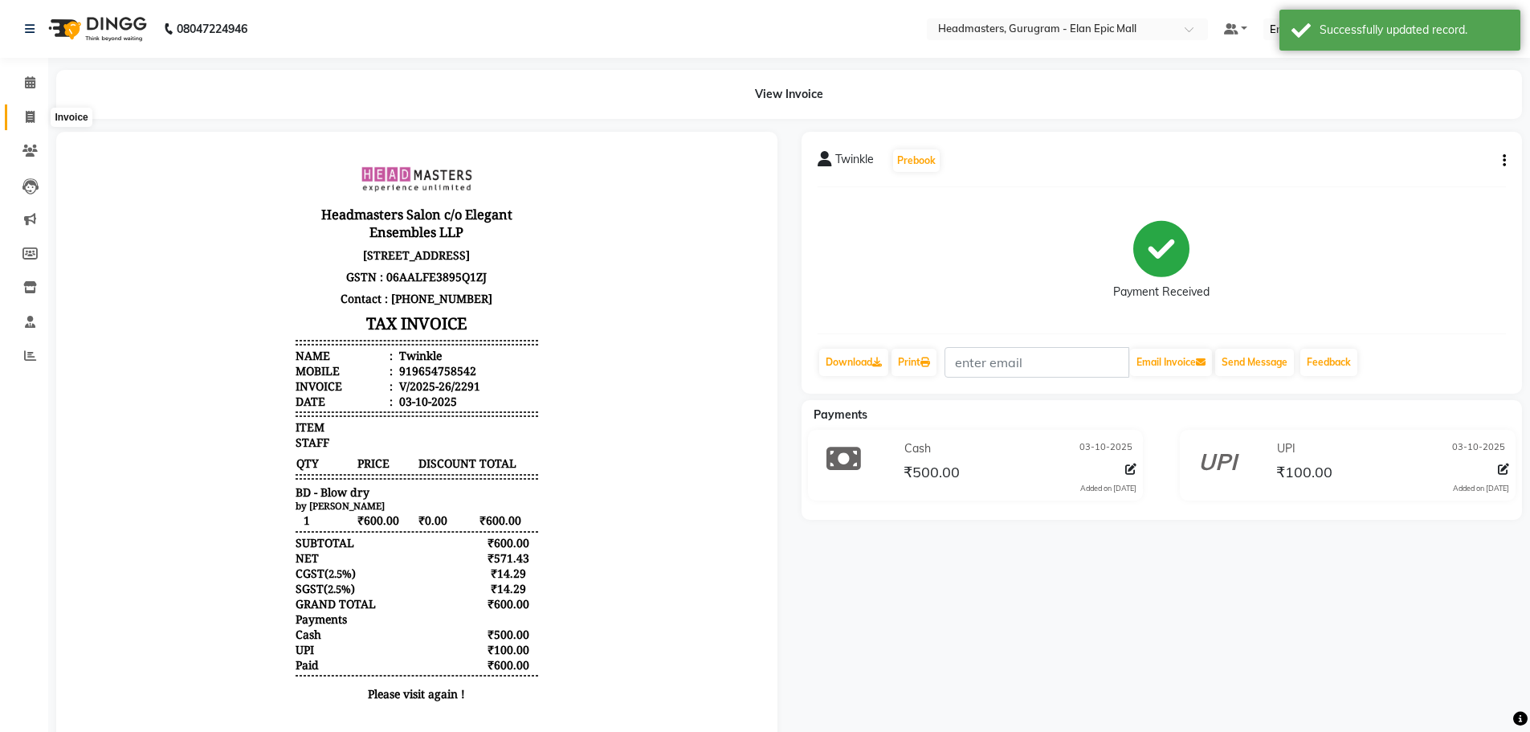
click at [21, 120] on span at bounding box center [30, 117] width 28 height 18
select select "service"
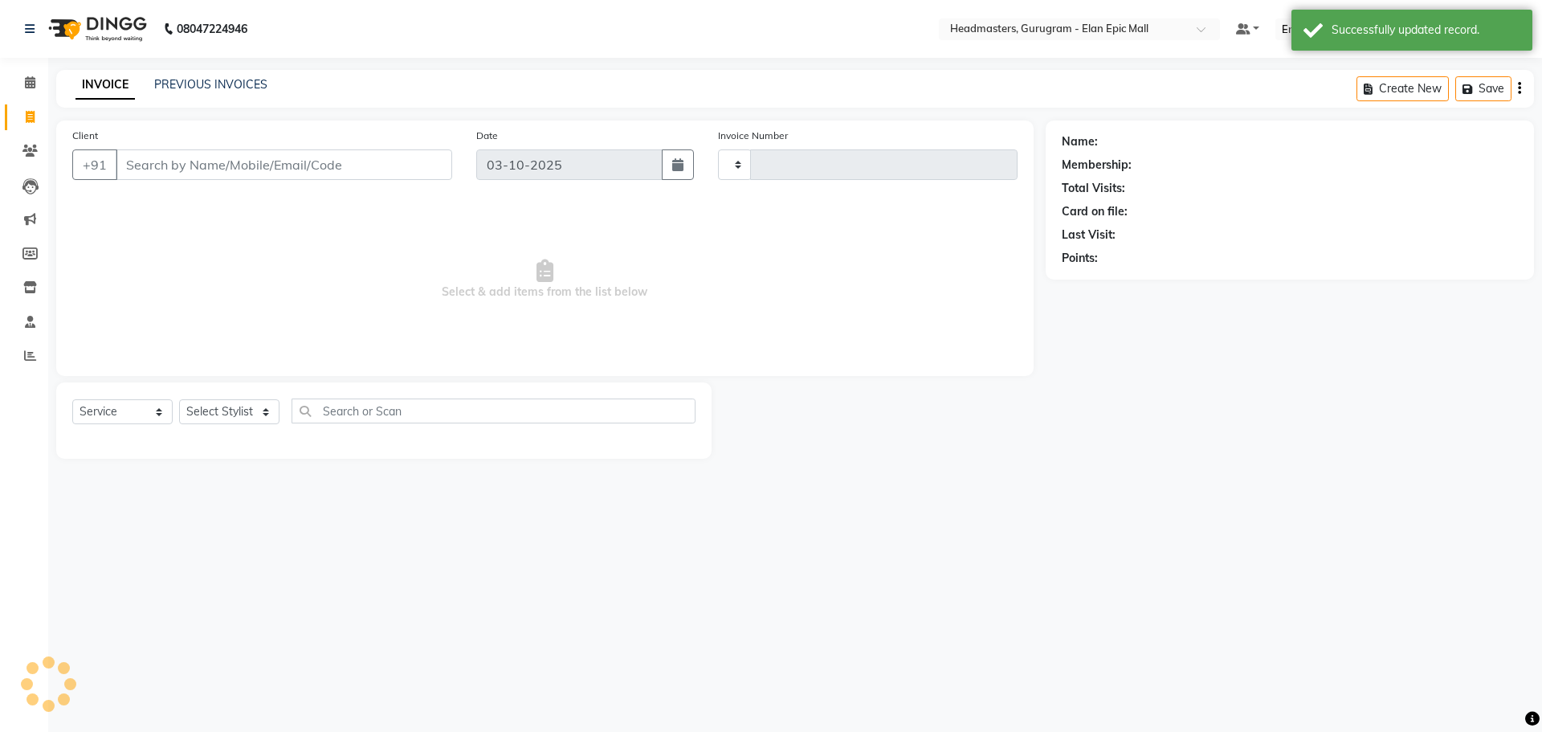
type input "2292"
select select "7499"
